Goal: Task Accomplishment & Management: Use online tool/utility

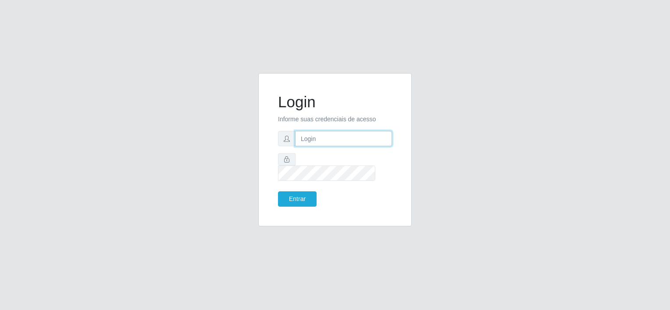
click at [319, 138] on input "text" at bounding box center [343, 138] width 97 height 15
type input "12391249454"
click at [337, 144] on input "12391249454" at bounding box center [343, 138] width 97 height 15
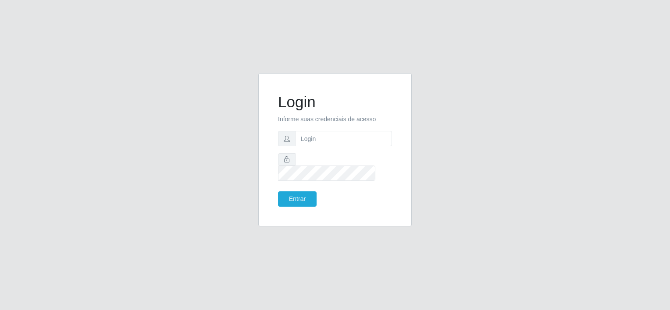
click at [421, 91] on div "Login Informe suas credenciais de acesso Entrar" at bounding box center [335, 155] width 500 height 164
click at [314, 151] on form "Login Informe suas credenciais de acesso Entrar" at bounding box center [335, 150] width 114 height 114
click at [314, 146] on input "text" at bounding box center [343, 138] width 97 height 15
click at [216, 209] on div "Login Informe suas credenciais de acesso Entrar" at bounding box center [335, 155] width 500 height 164
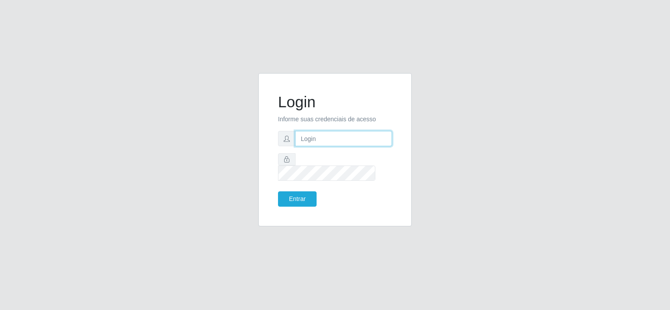
click at [313, 146] on input "text" at bounding box center [343, 138] width 97 height 15
type input "12391249454"
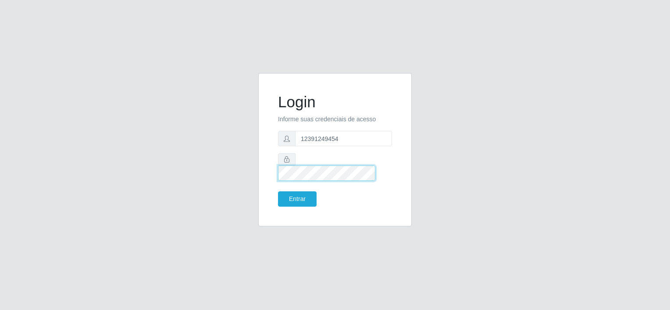
click at [278, 191] on button "Entrar" at bounding box center [297, 198] width 39 height 15
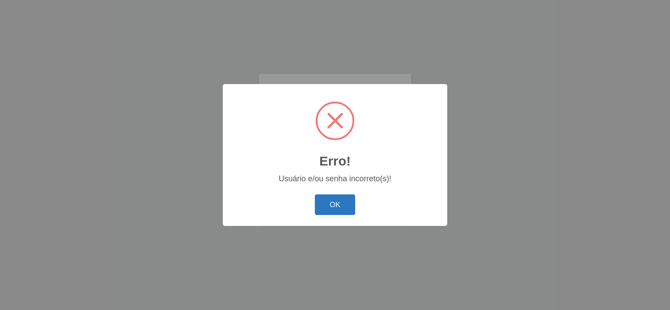
click at [340, 201] on button "OK" at bounding box center [335, 205] width 41 height 21
